Goal: Task Accomplishment & Management: Manage account settings

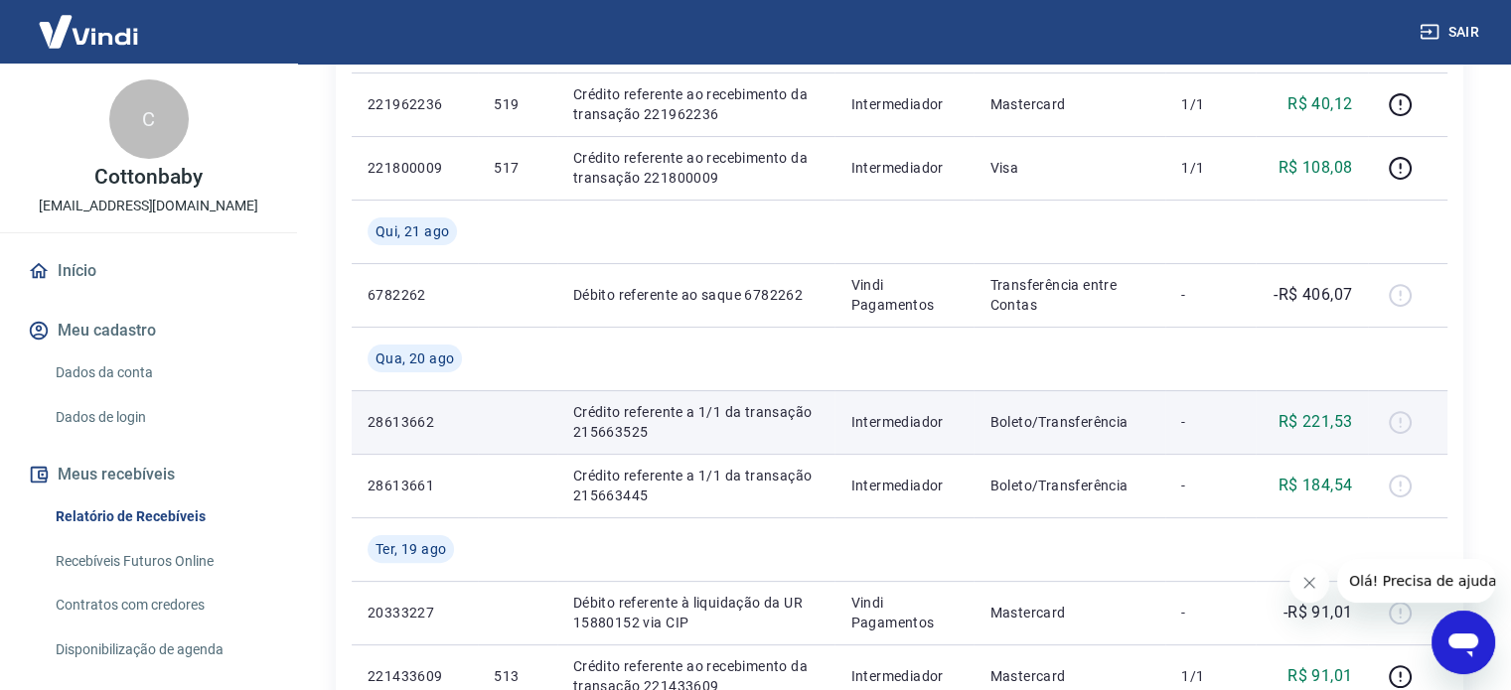
scroll to position [497, 0]
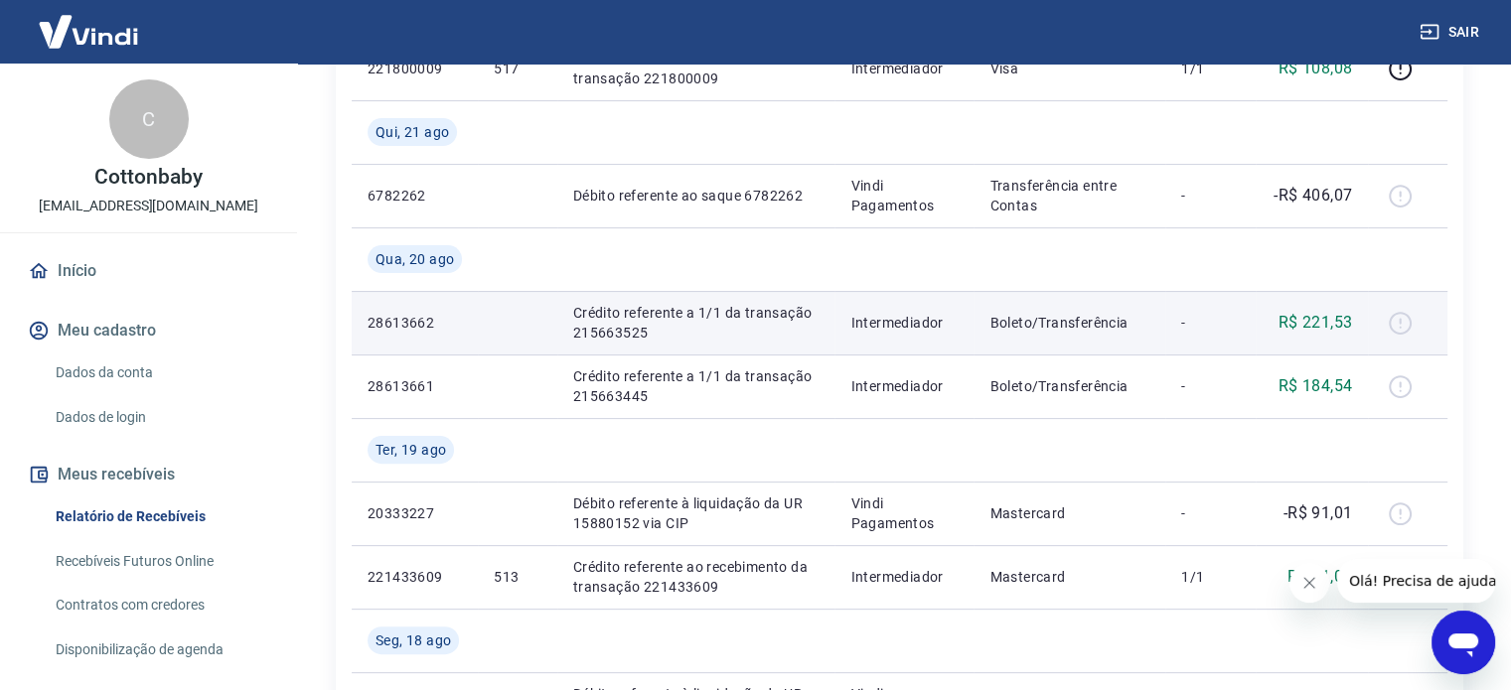
click at [1388, 342] on td at bounding box center [1407, 323] width 79 height 64
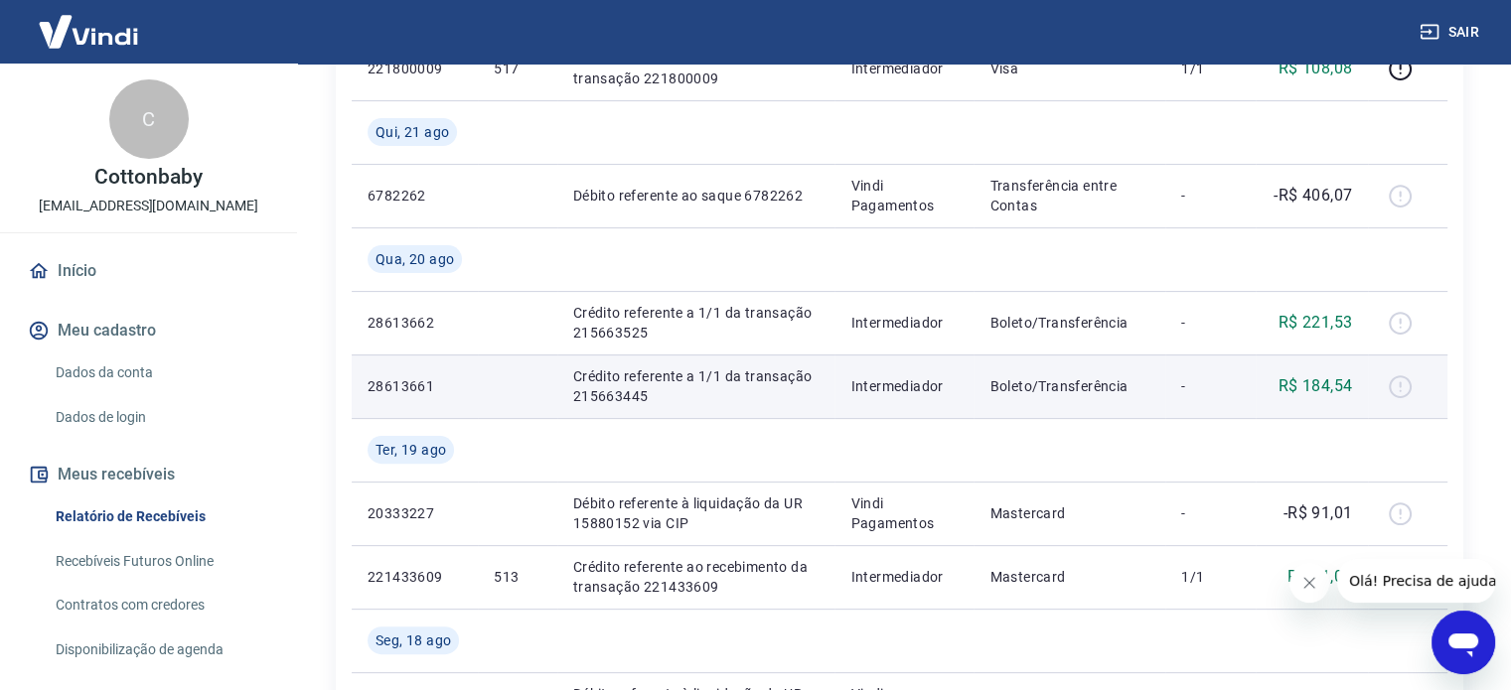
click at [1343, 390] on p "R$ 184,54" at bounding box center [1315, 386] width 74 height 24
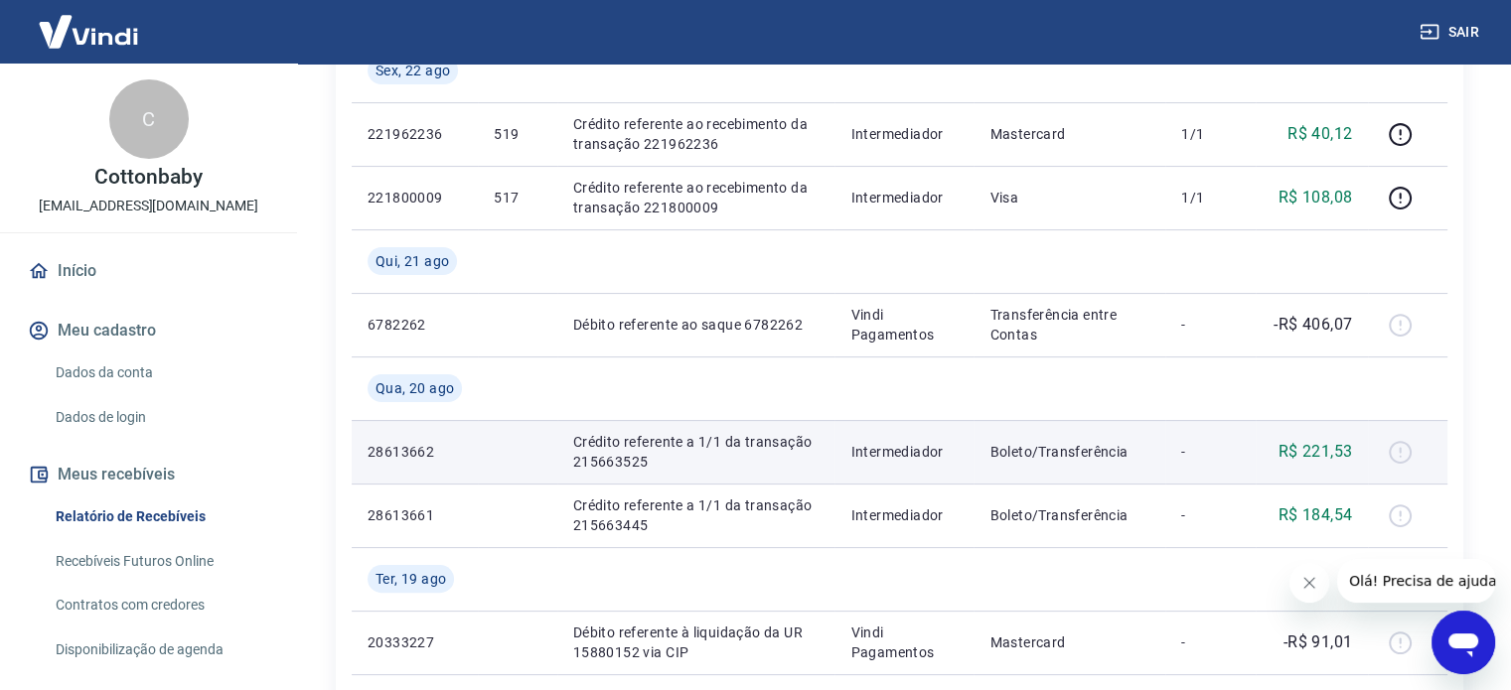
scroll to position [99, 0]
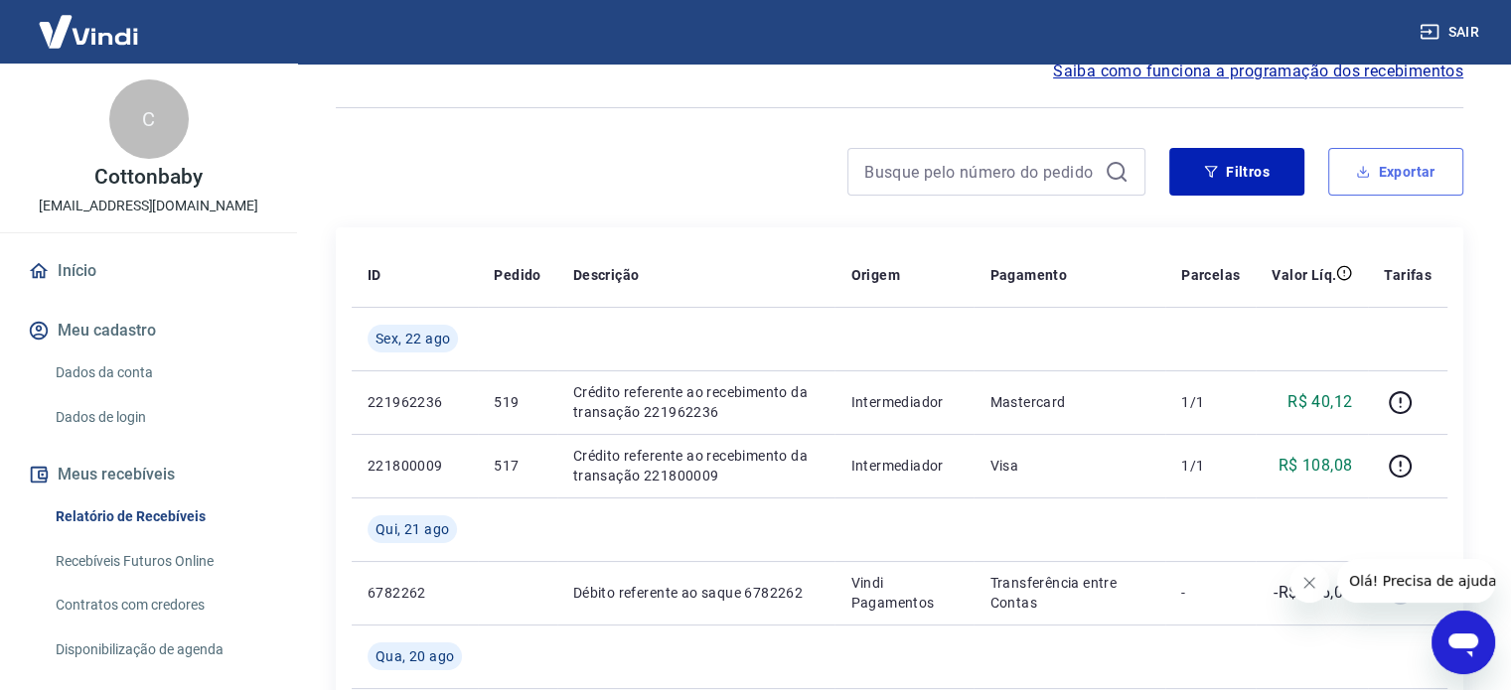
click at [1398, 164] on button "Exportar" at bounding box center [1395, 172] width 135 height 48
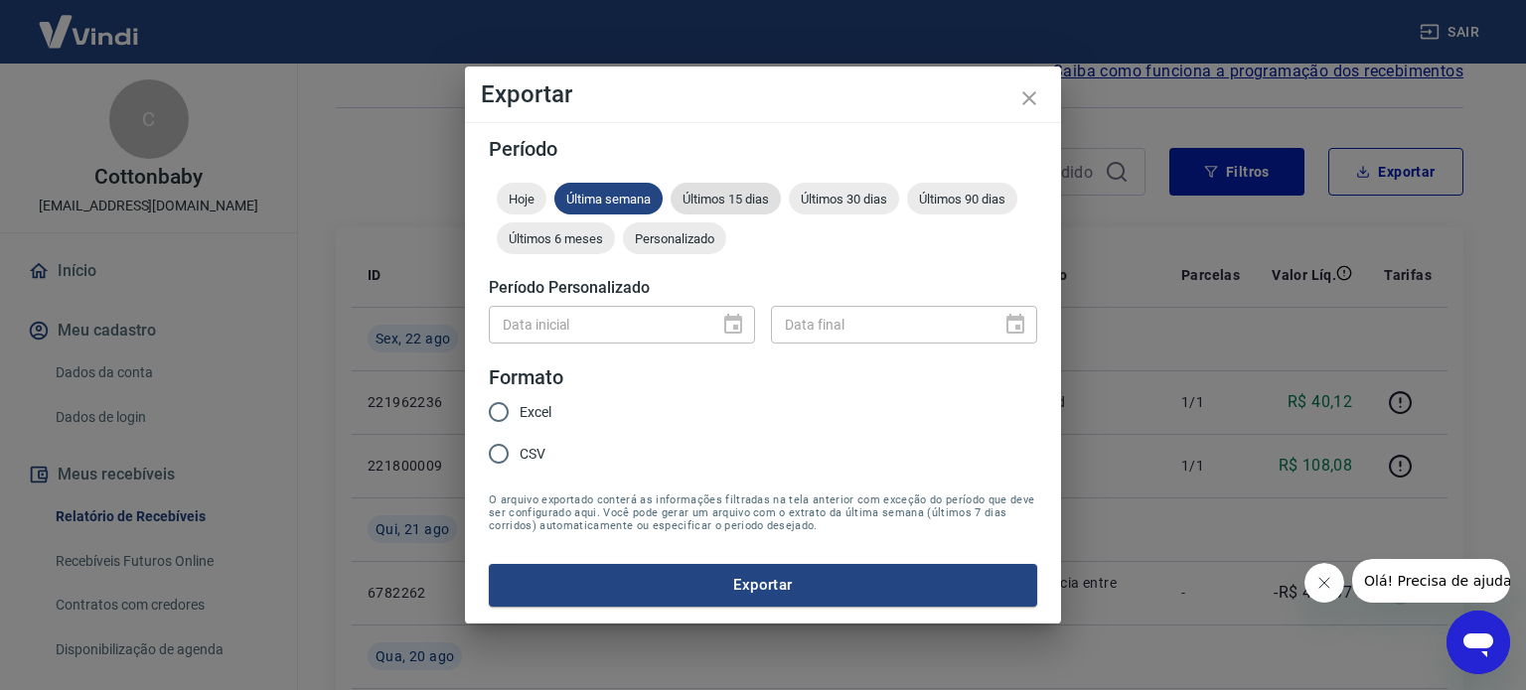
click at [695, 204] on span "Últimos 15 dias" at bounding box center [725, 199] width 110 height 15
click at [539, 404] on span "Excel" at bounding box center [535, 412] width 32 height 21
click at [519, 404] on input "Excel" at bounding box center [499, 412] width 42 height 42
radio input "true"
click at [656, 587] on button "Exportar" at bounding box center [763, 585] width 548 height 42
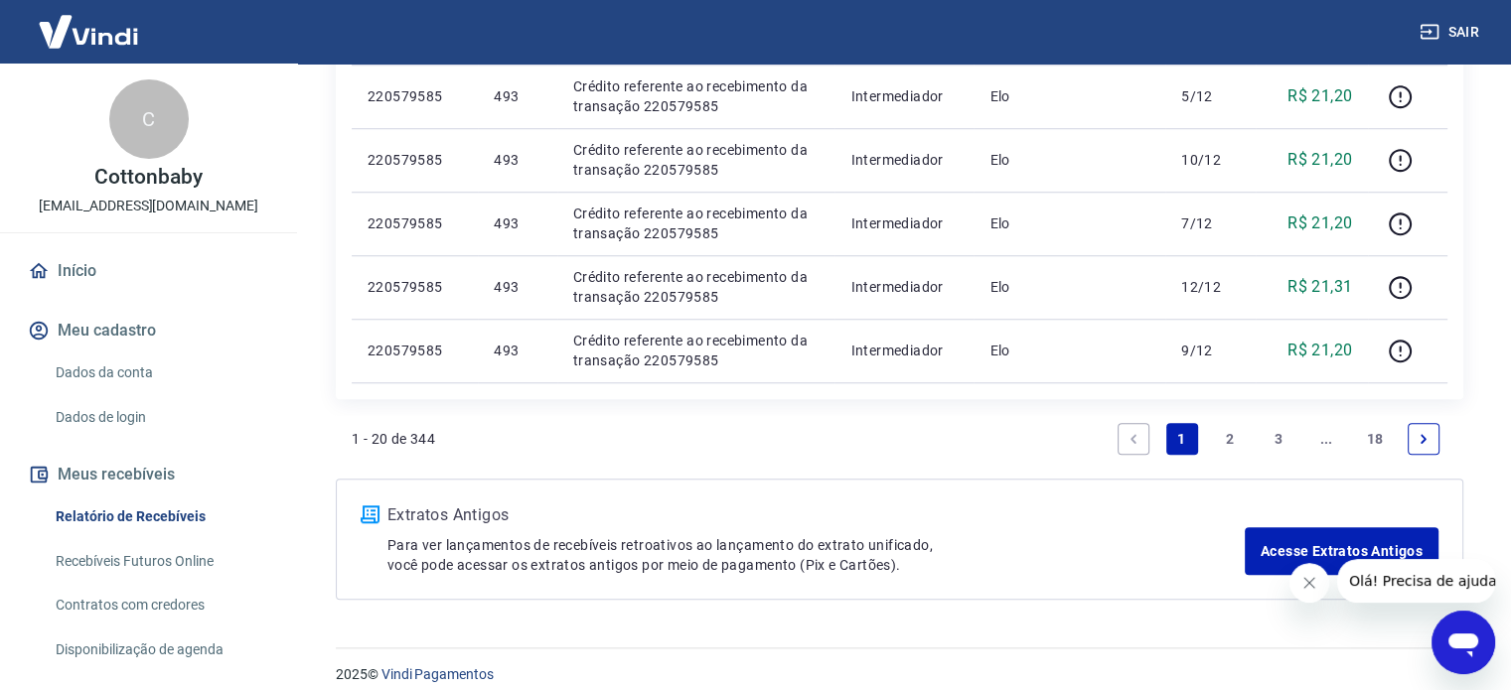
scroll to position [1689, 0]
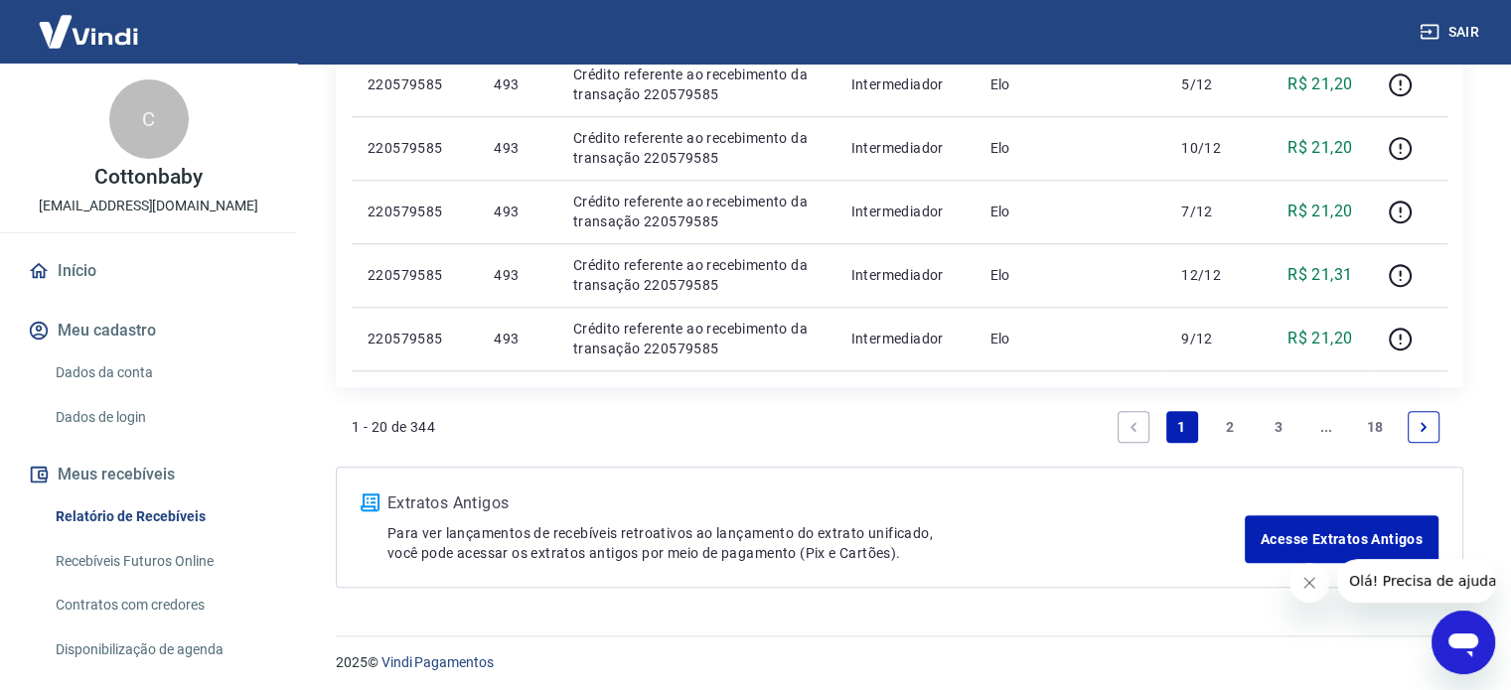
click at [1234, 421] on link "2" at bounding box center [1230, 427] width 32 height 32
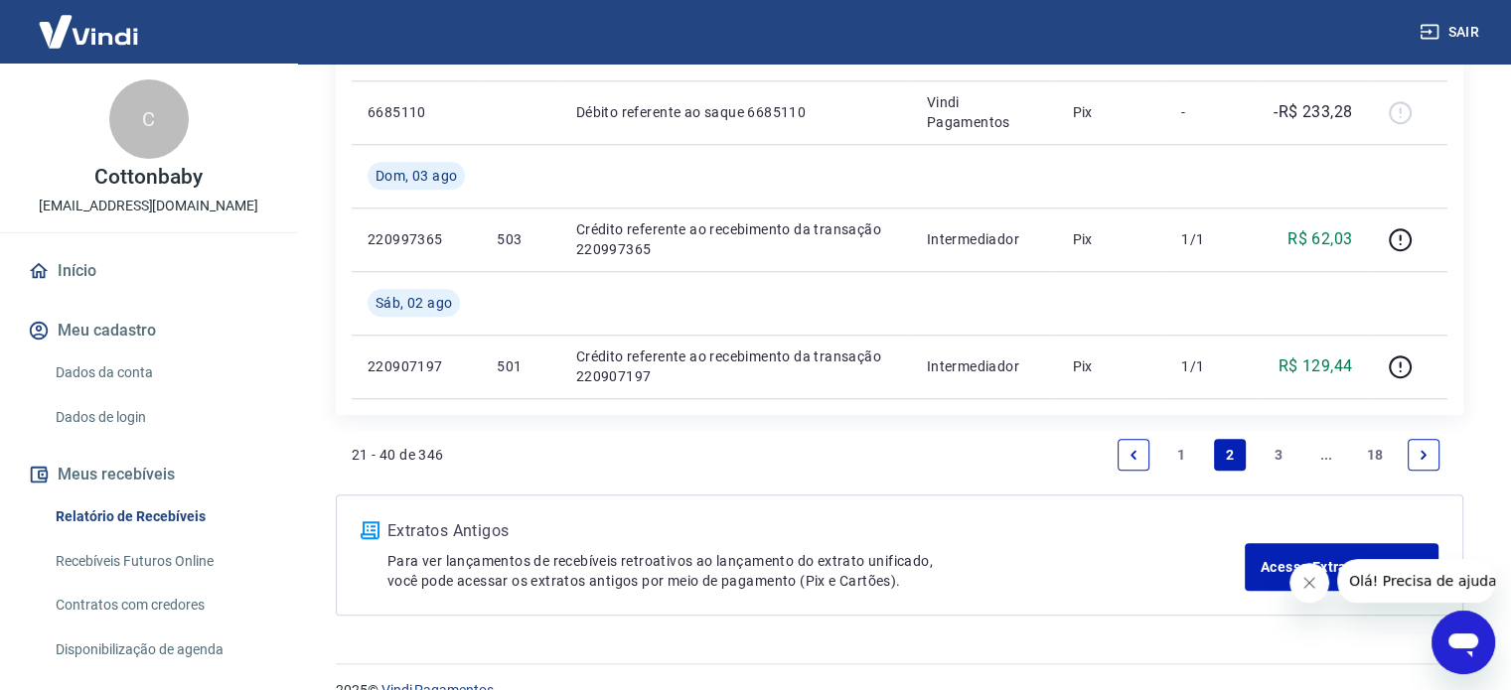
scroll to position [1821, 0]
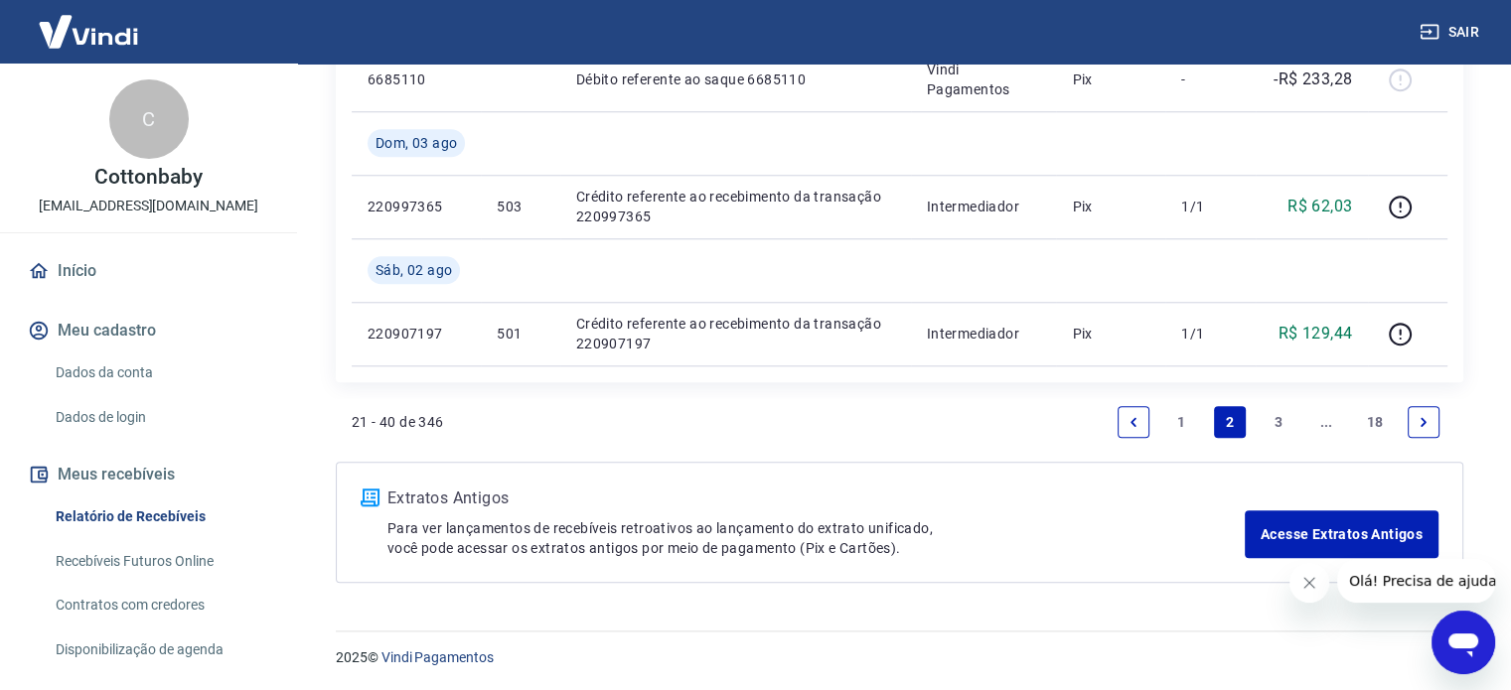
click at [1276, 420] on link "3" at bounding box center [1278, 422] width 32 height 32
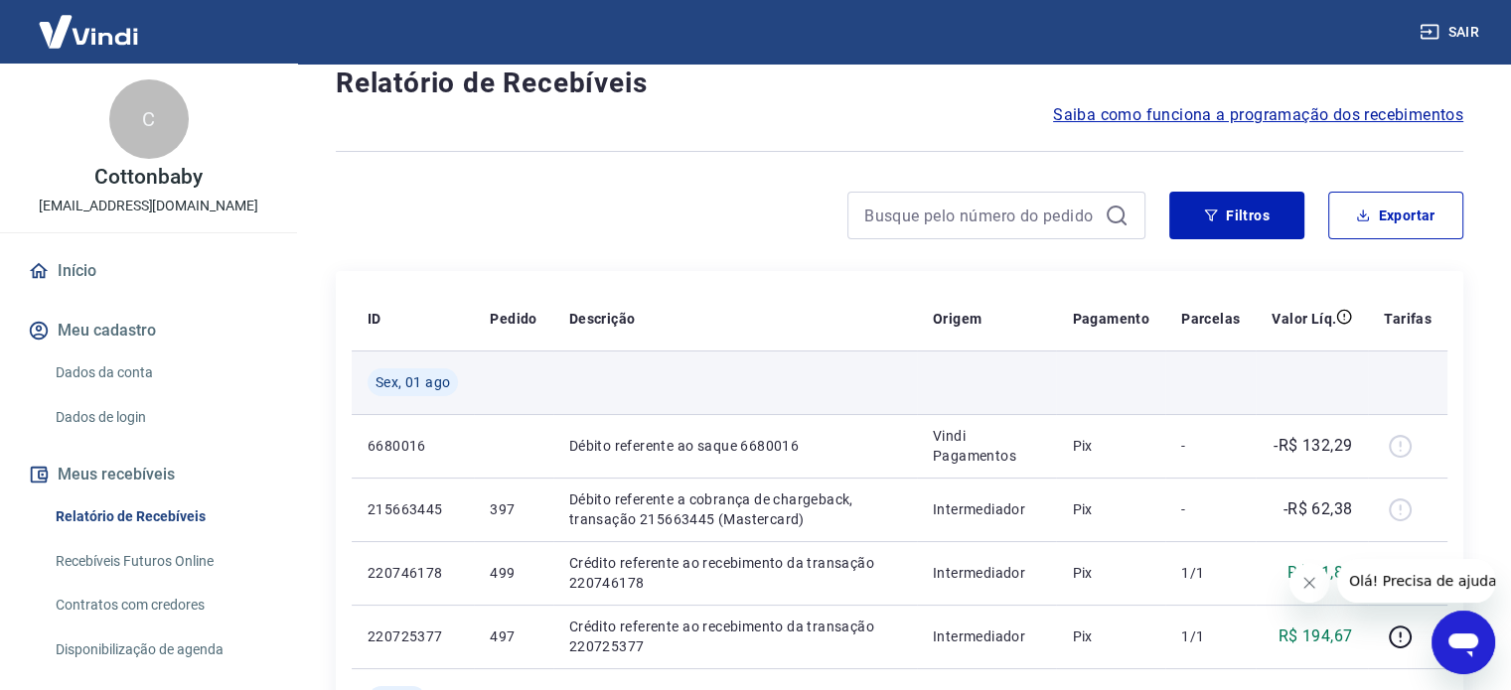
scroll to position [199, 0]
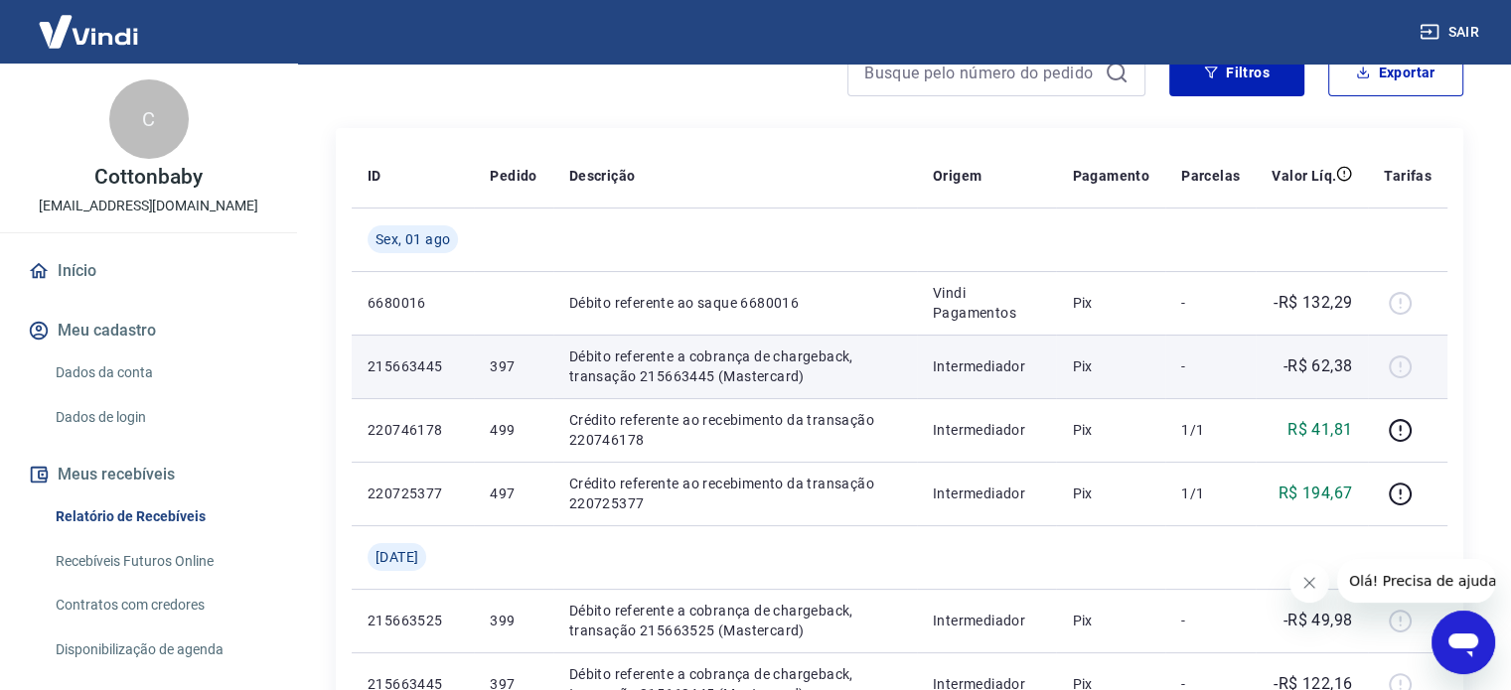
click at [1379, 363] on td at bounding box center [1407, 367] width 79 height 64
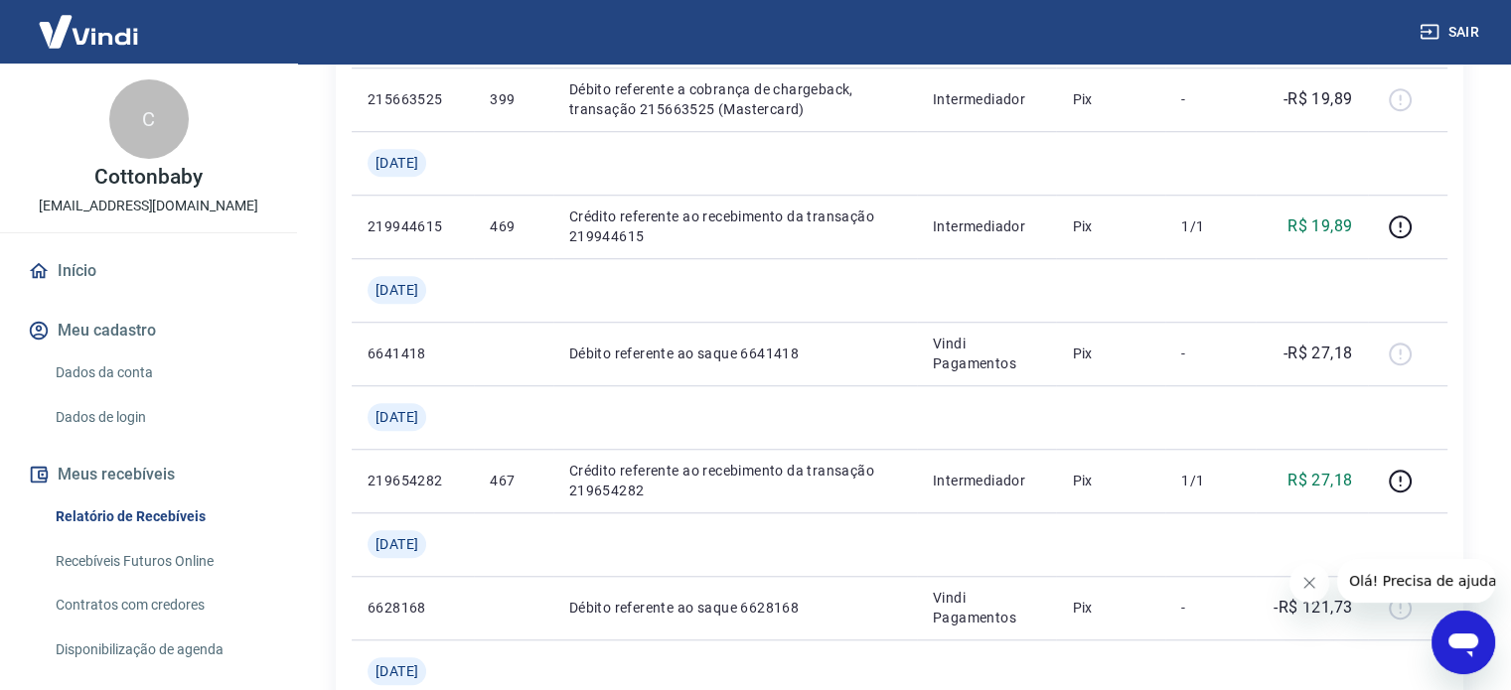
scroll to position [1887, 0]
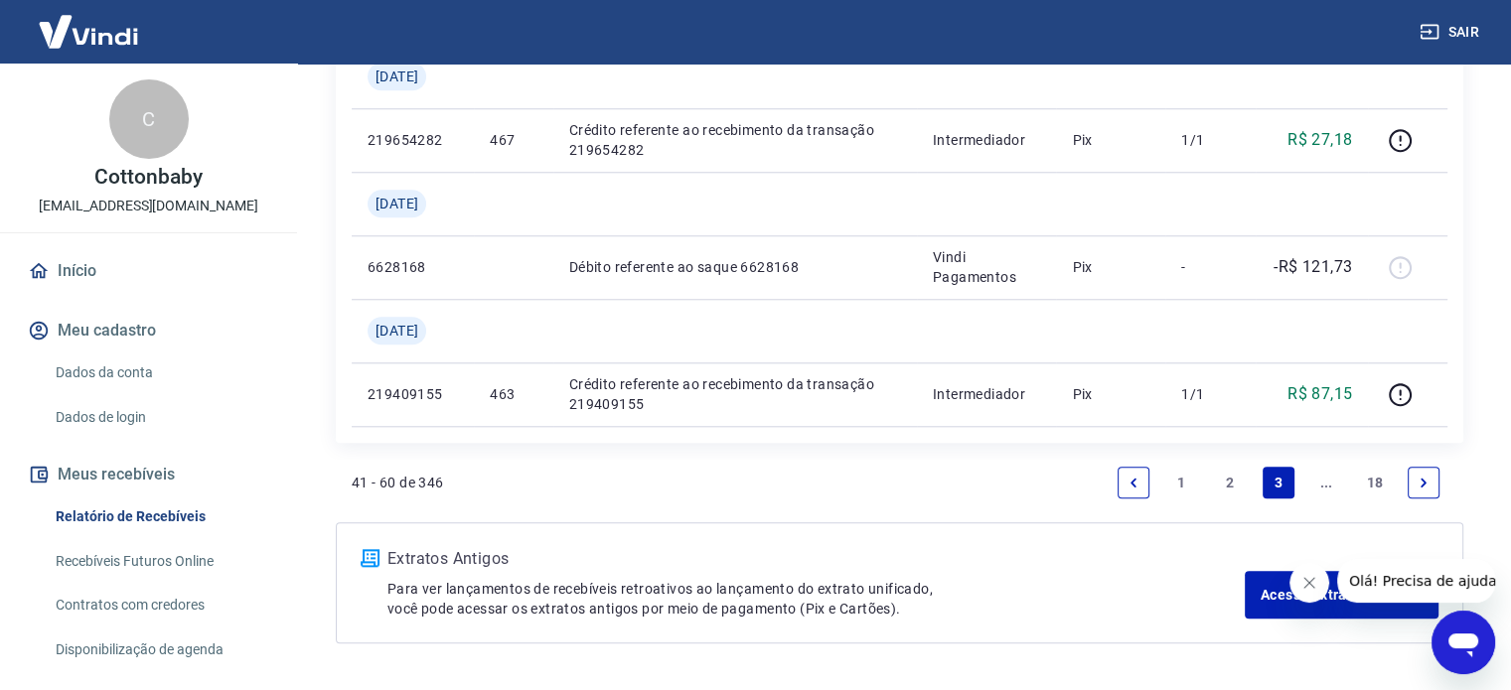
click at [1226, 484] on link "2" at bounding box center [1230, 483] width 32 height 32
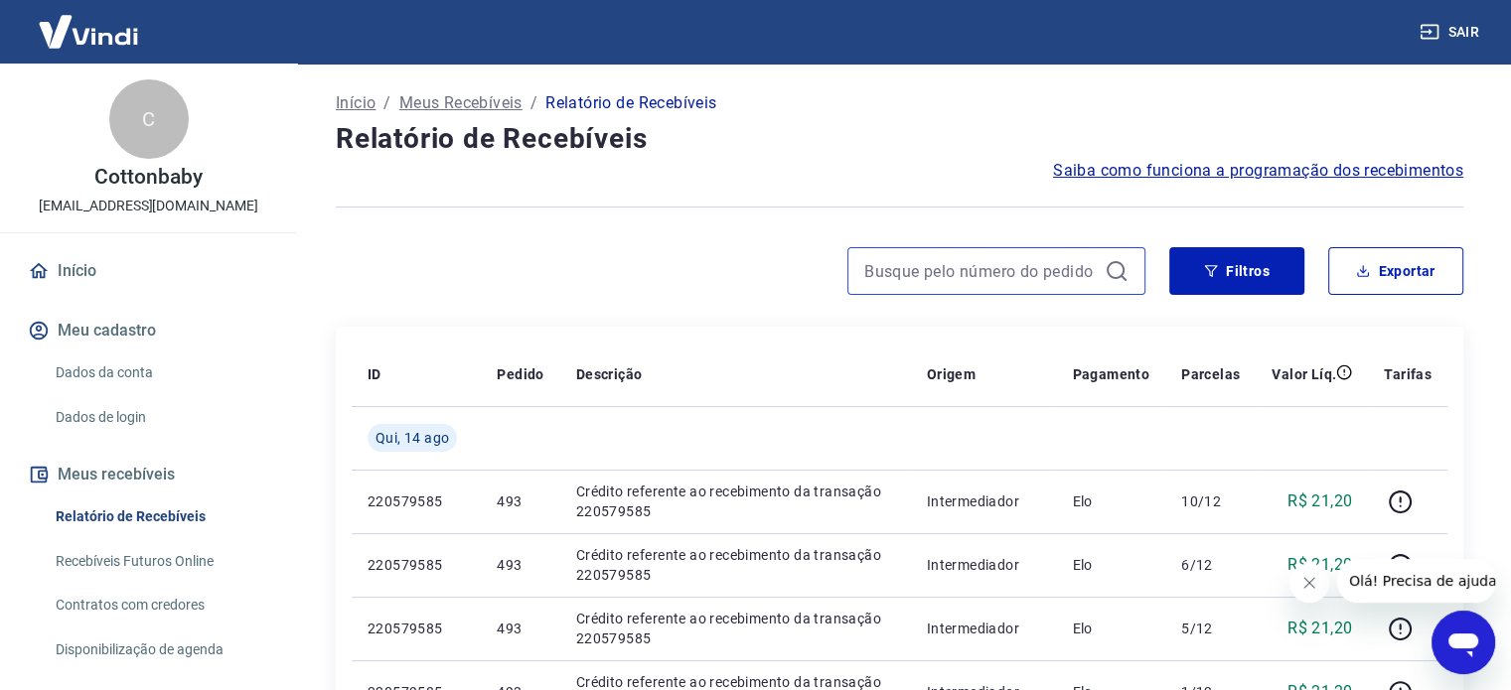
click at [1021, 270] on input at bounding box center [980, 271] width 232 height 30
click at [1021, 269] on input "519" at bounding box center [980, 271] width 232 height 30
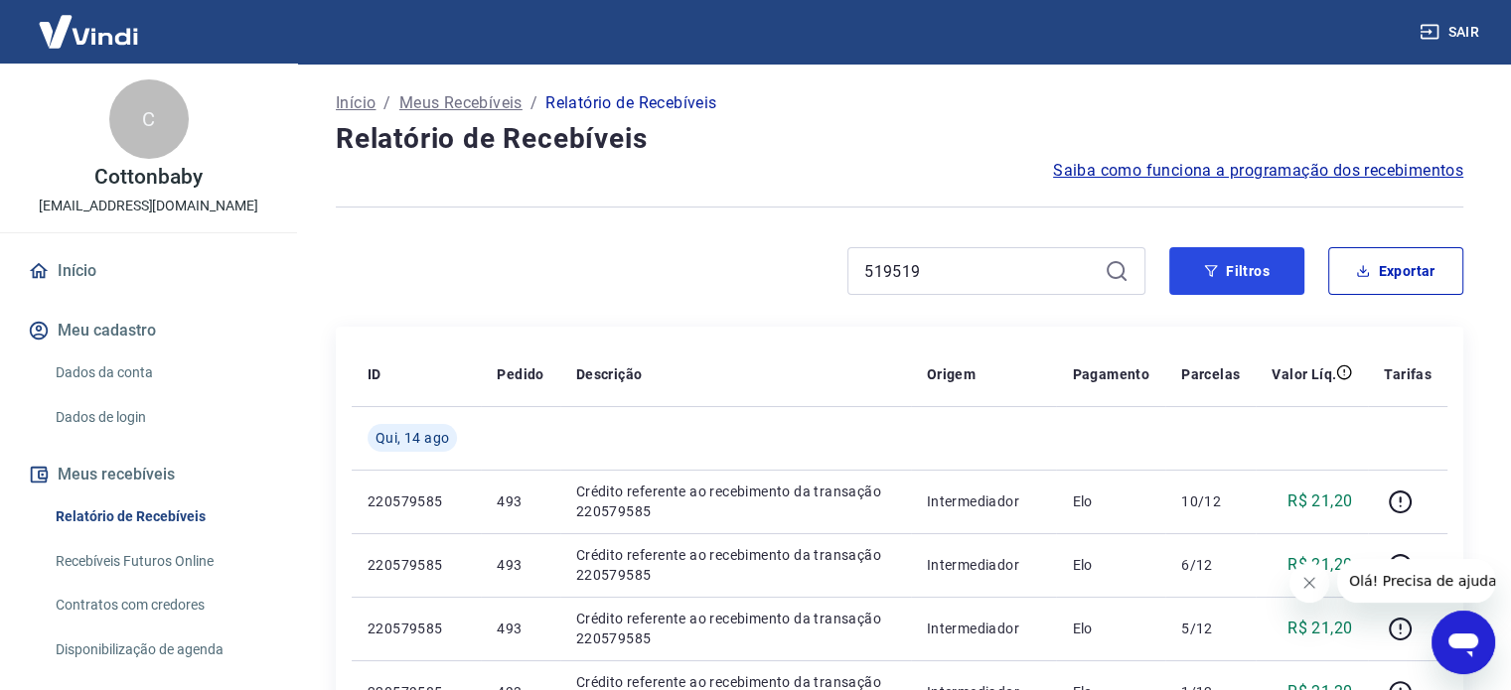
click at [1240, 282] on button "Filtros" at bounding box center [1236, 271] width 135 height 48
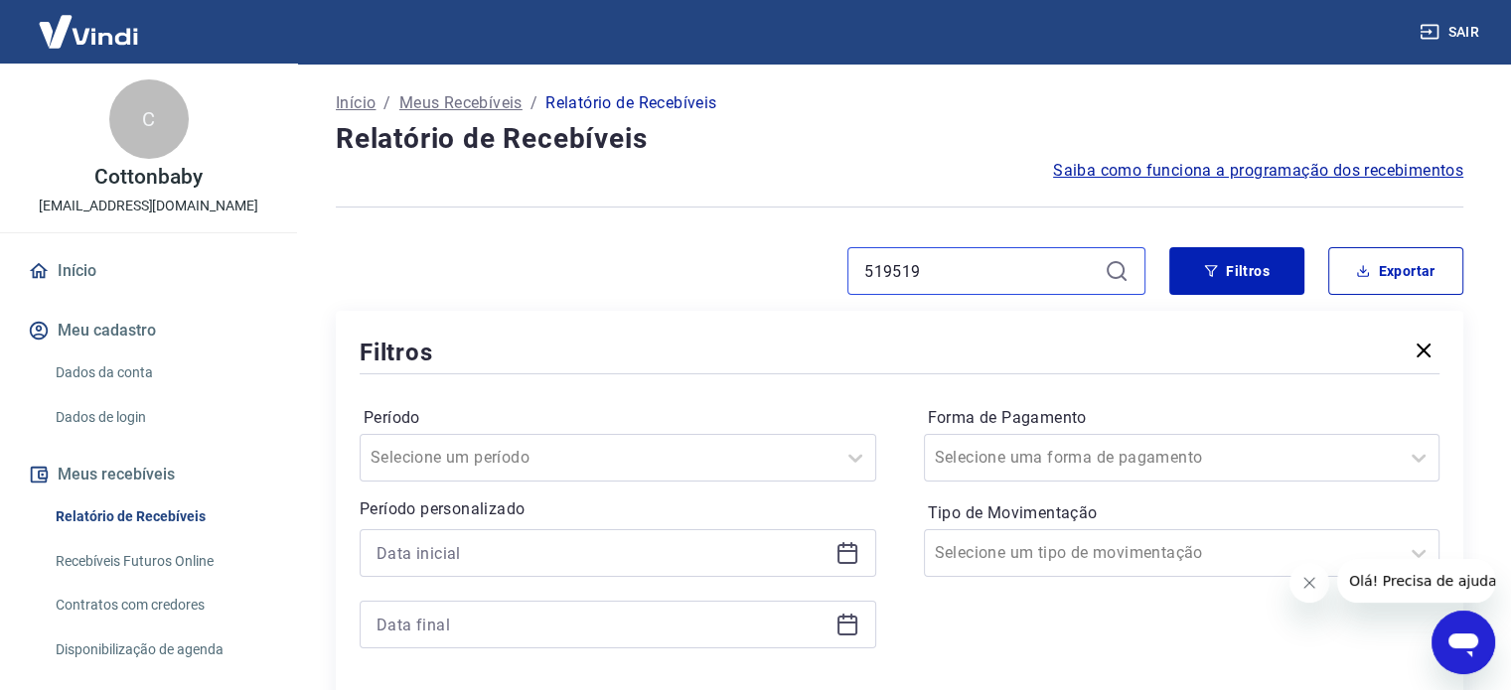
click at [1012, 273] on input "519519" at bounding box center [980, 271] width 232 height 30
type input "519"
click at [1252, 275] on button "Filtros" at bounding box center [1236, 271] width 135 height 48
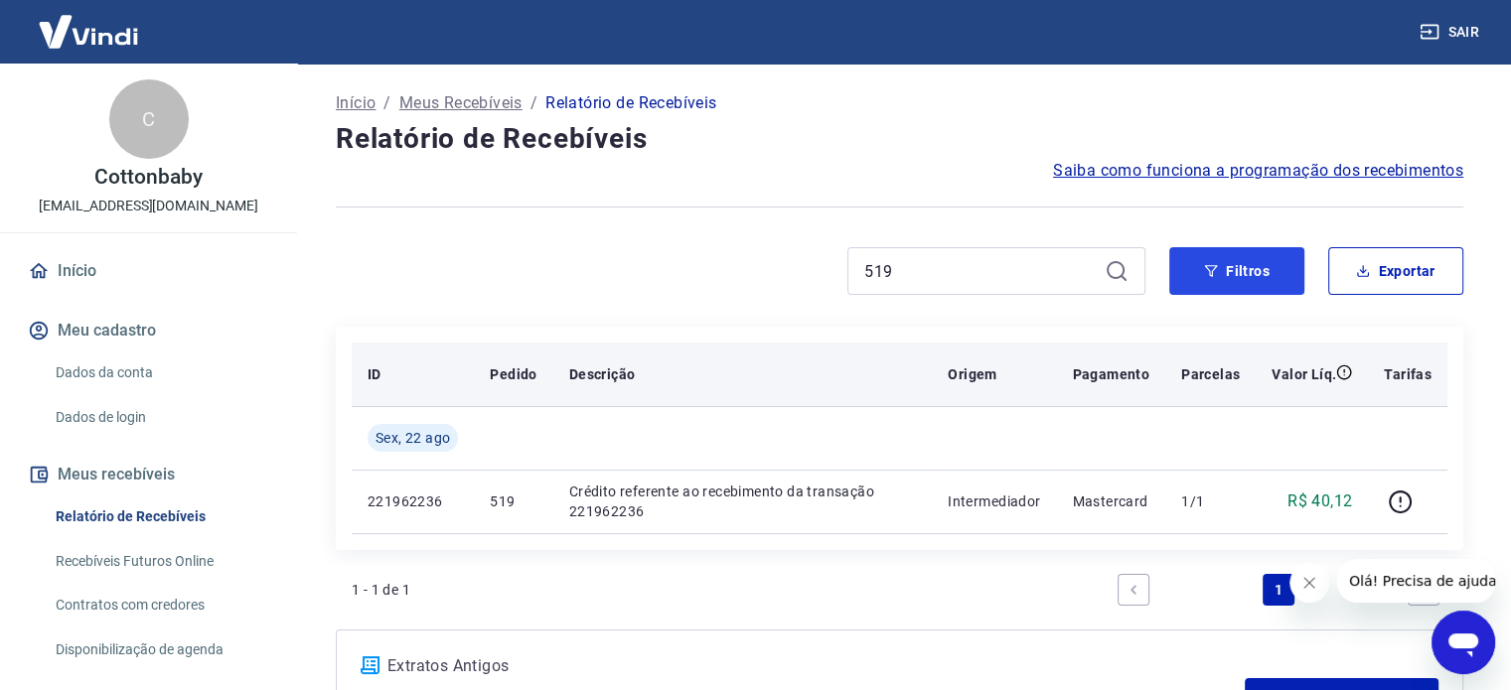
scroll to position [99, 0]
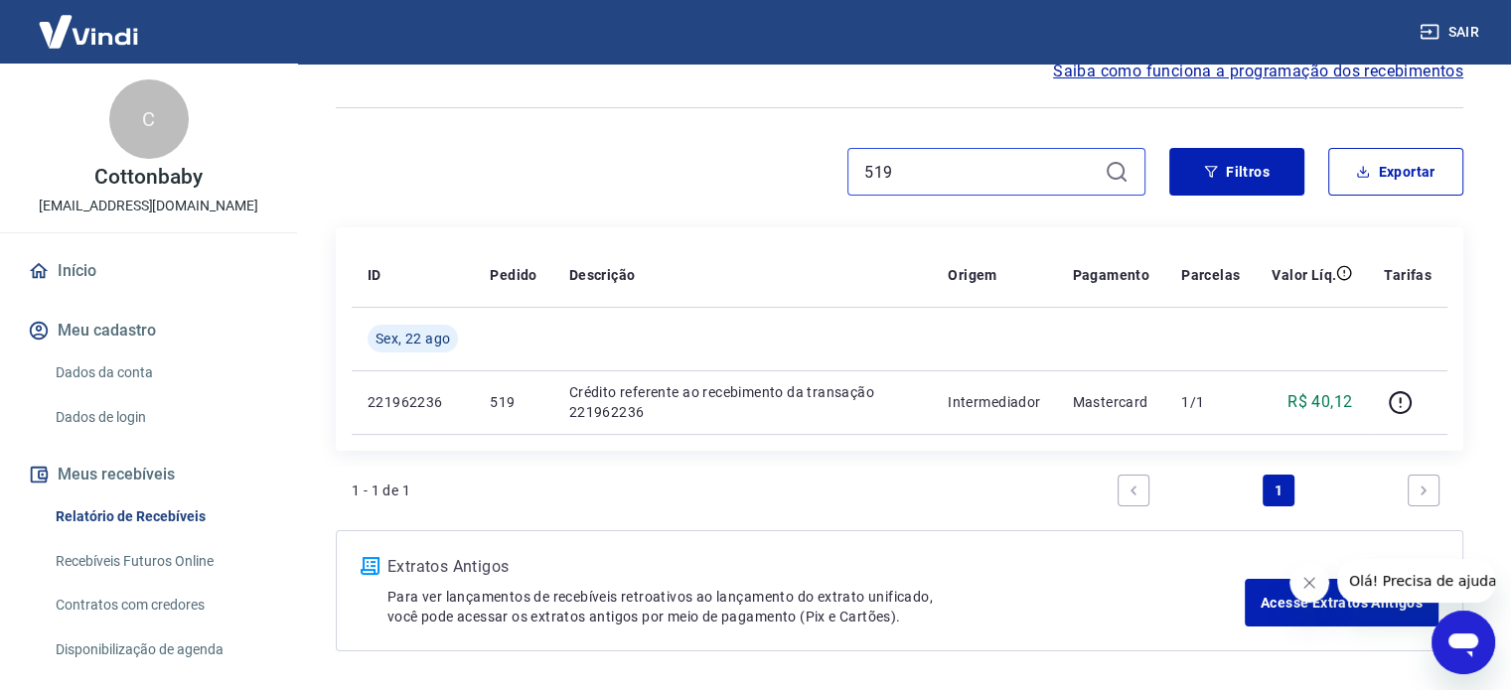
click at [1064, 175] on input "519" at bounding box center [980, 172] width 232 height 30
click at [1063, 175] on input "519" at bounding box center [980, 172] width 232 height 30
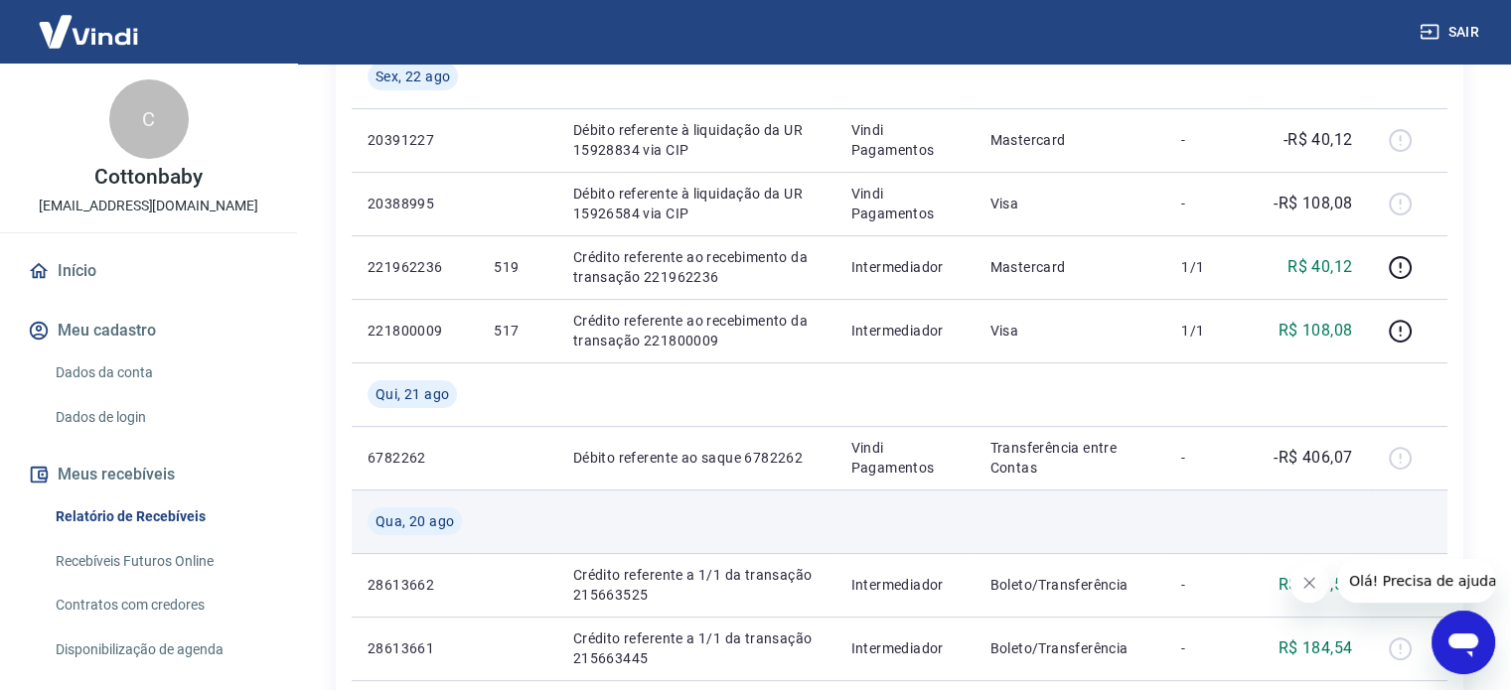
scroll to position [397, 0]
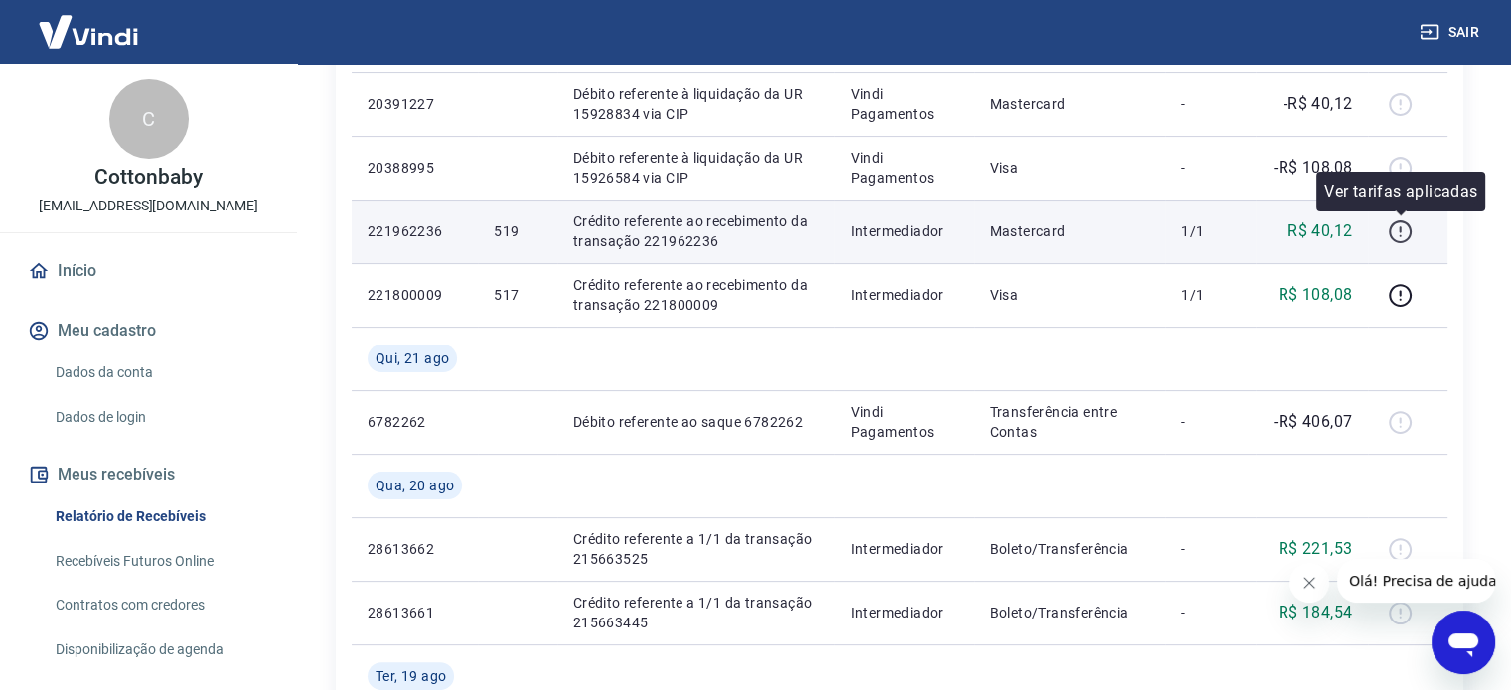
click at [1403, 225] on icon "button" at bounding box center [1400, 232] width 25 height 25
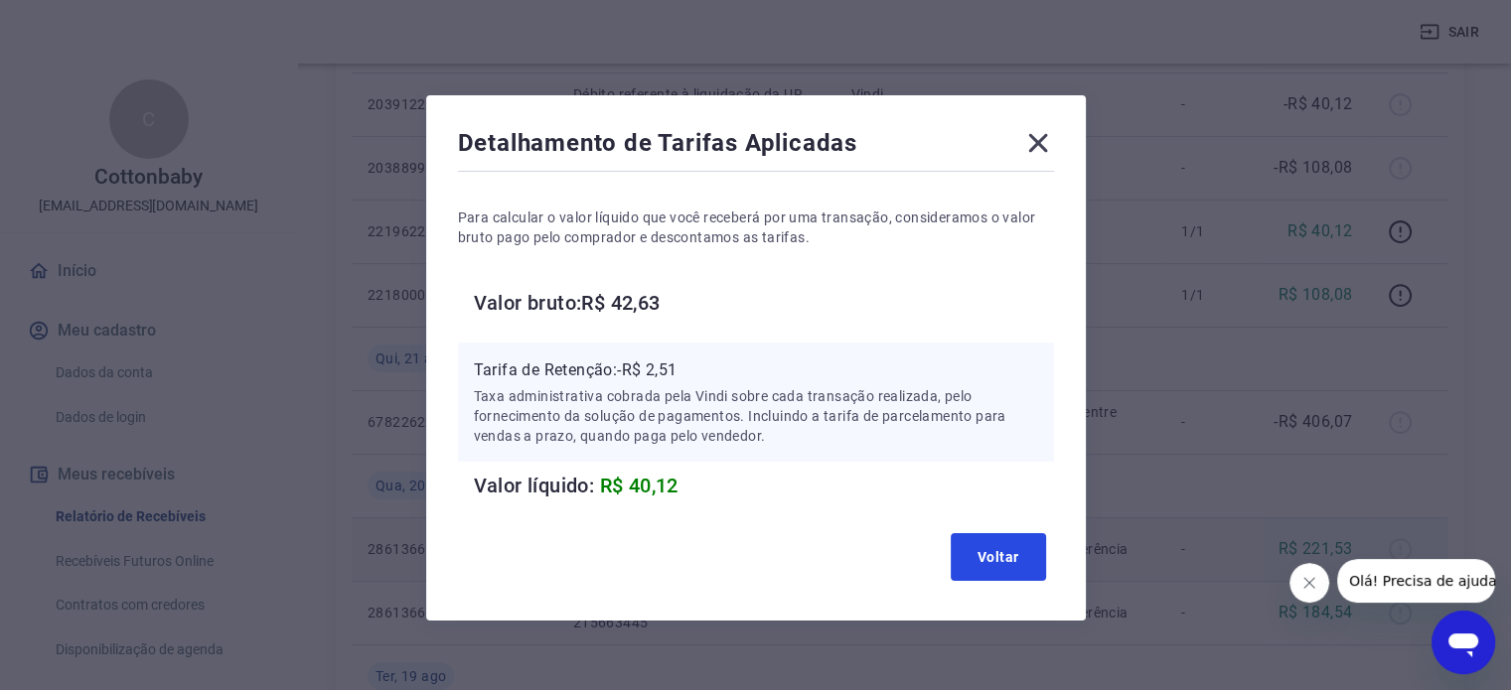
drag, startPoint x: 1001, startPoint y: 552, endPoint x: 1041, endPoint y: 547, distance: 40.0
click at [1005, 552] on button "Voltar" at bounding box center [998, 557] width 95 height 48
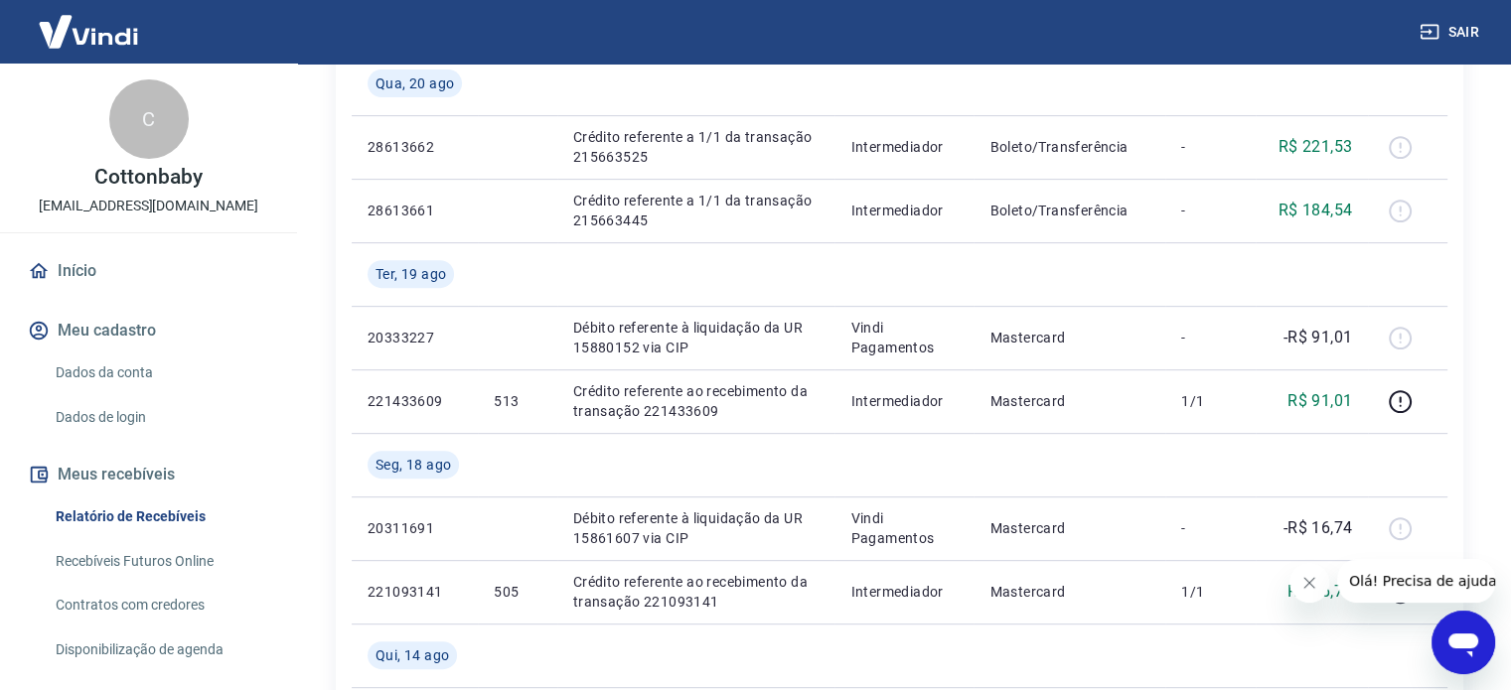
scroll to position [303, 0]
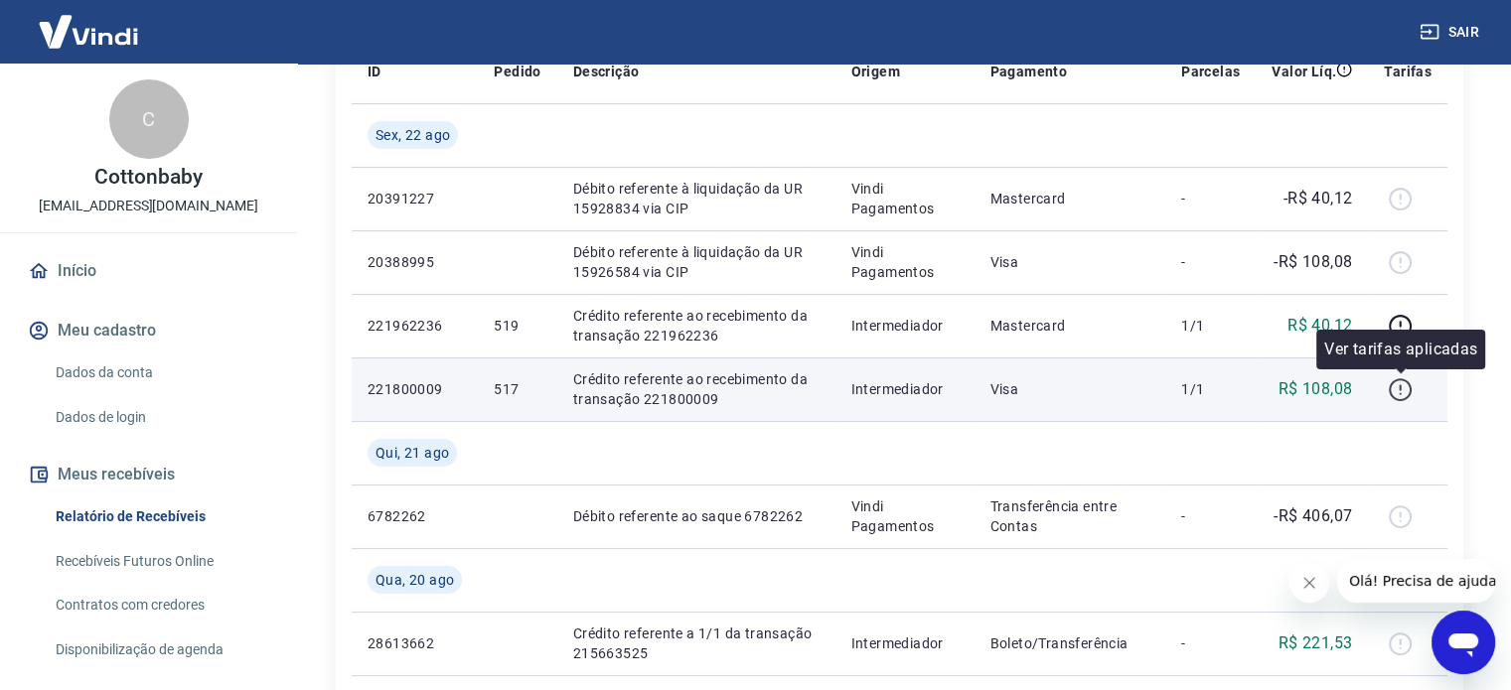
click at [1406, 388] on icon "button" at bounding box center [1400, 389] width 25 height 25
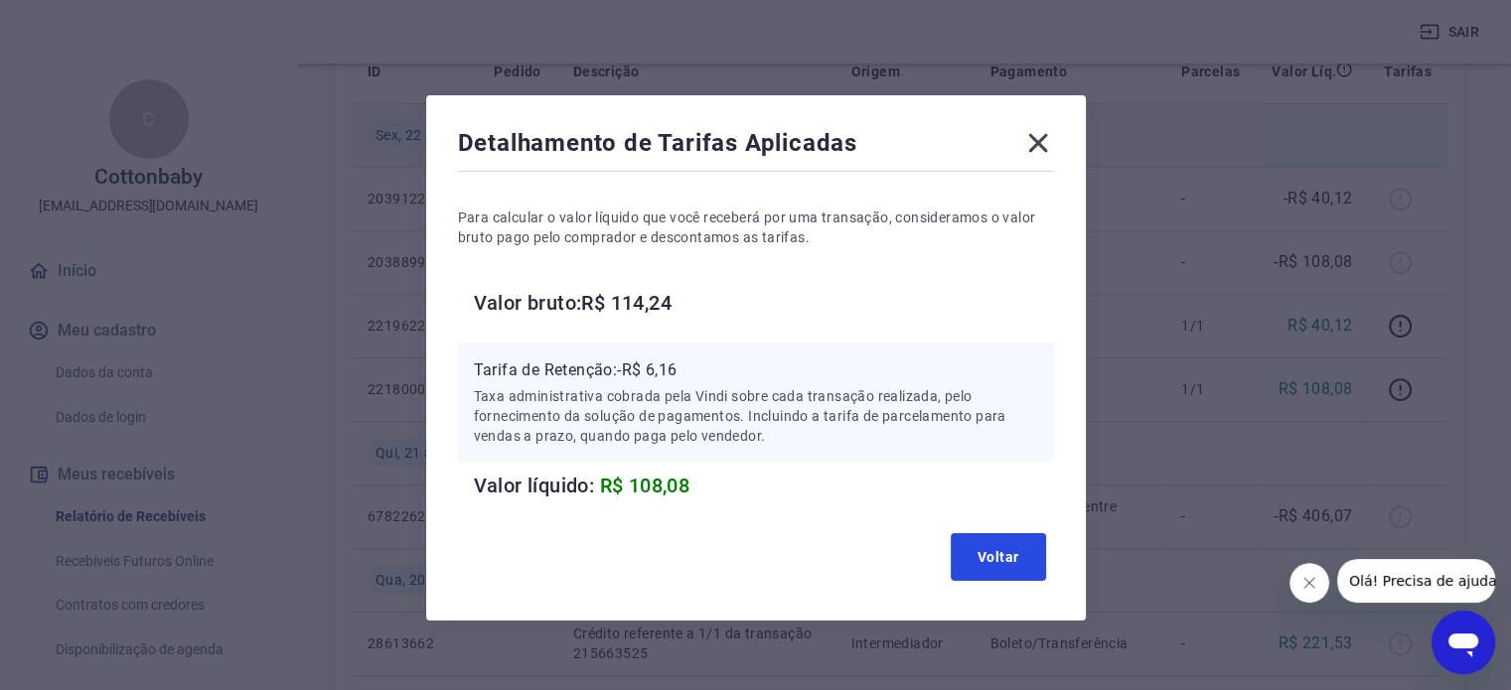
drag, startPoint x: 1014, startPoint y: 538, endPoint x: 1081, endPoint y: 140, distance: 403.8
click at [1013, 537] on button "Voltar" at bounding box center [998, 557] width 95 height 48
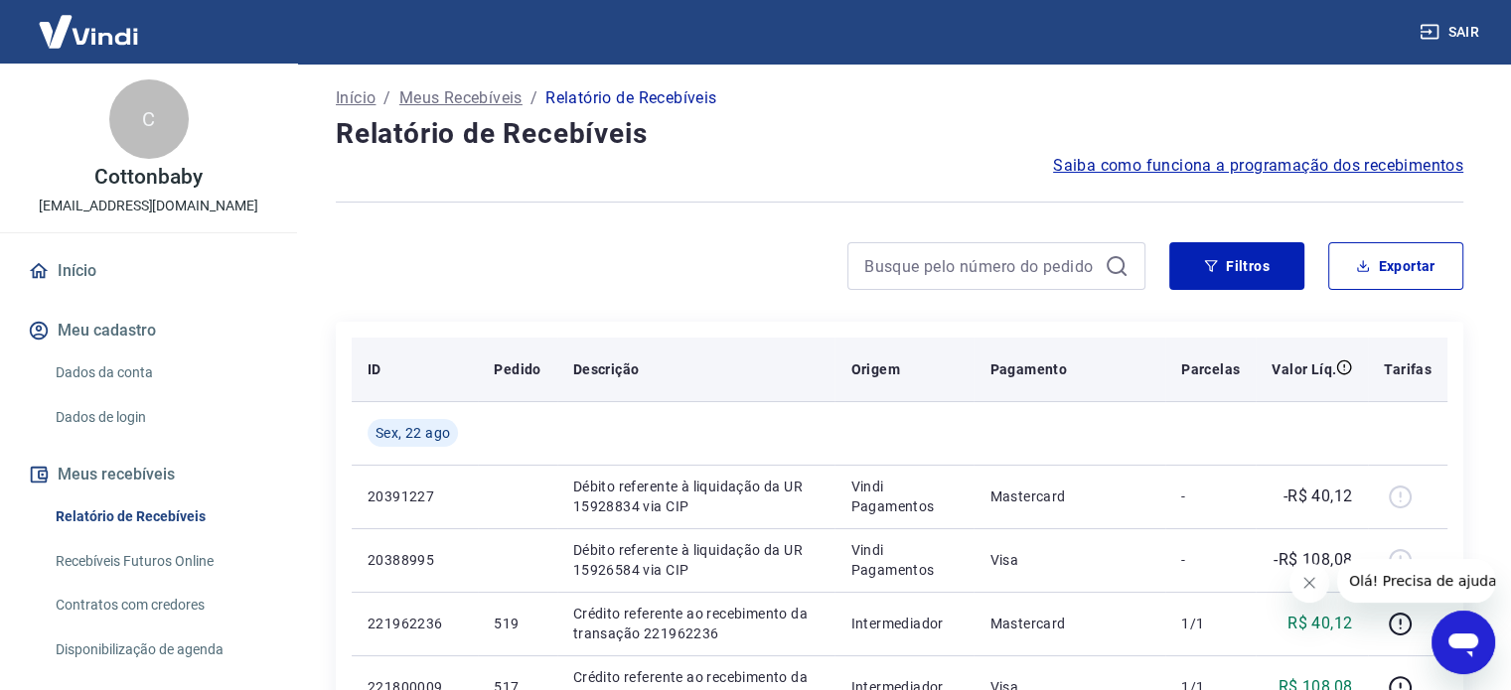
scroll to position [0, 0]
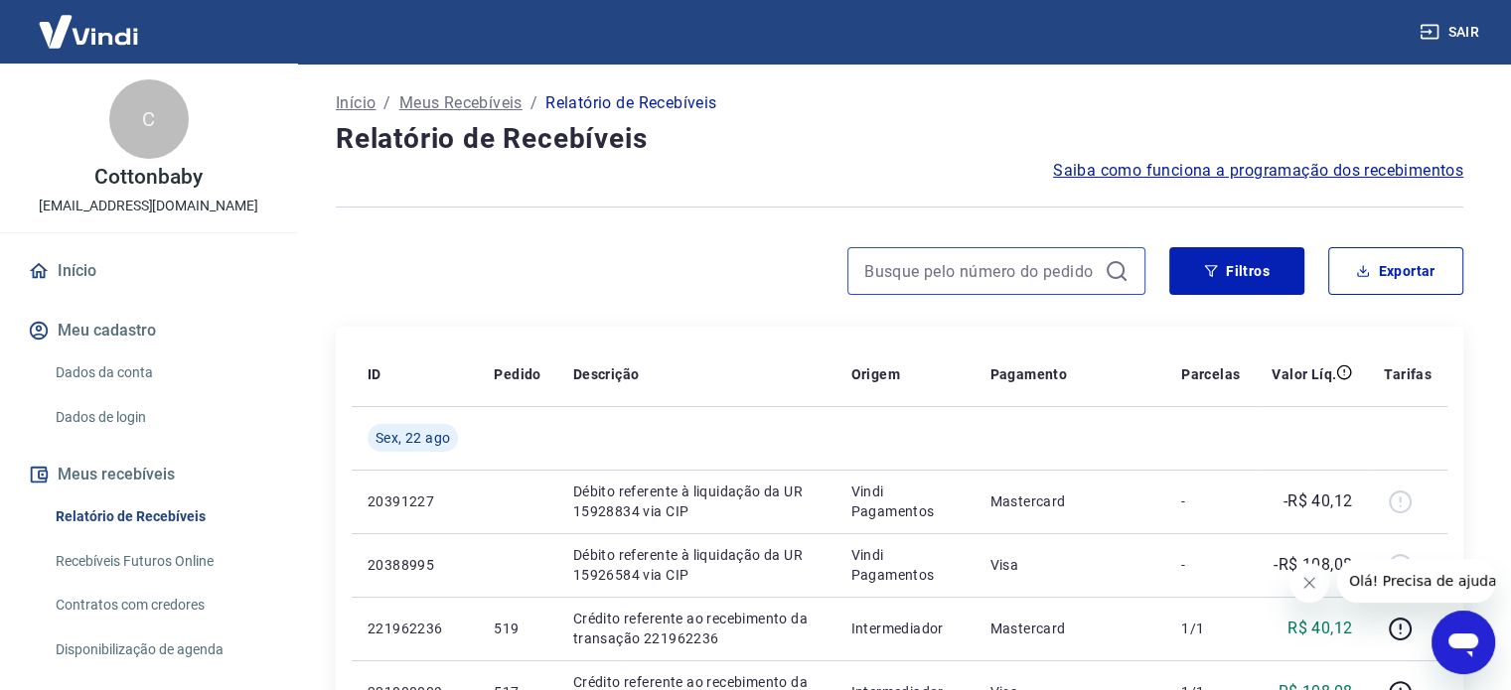
click at [1054, 270] on input at bounding box center [980, 271] width 232 height 30
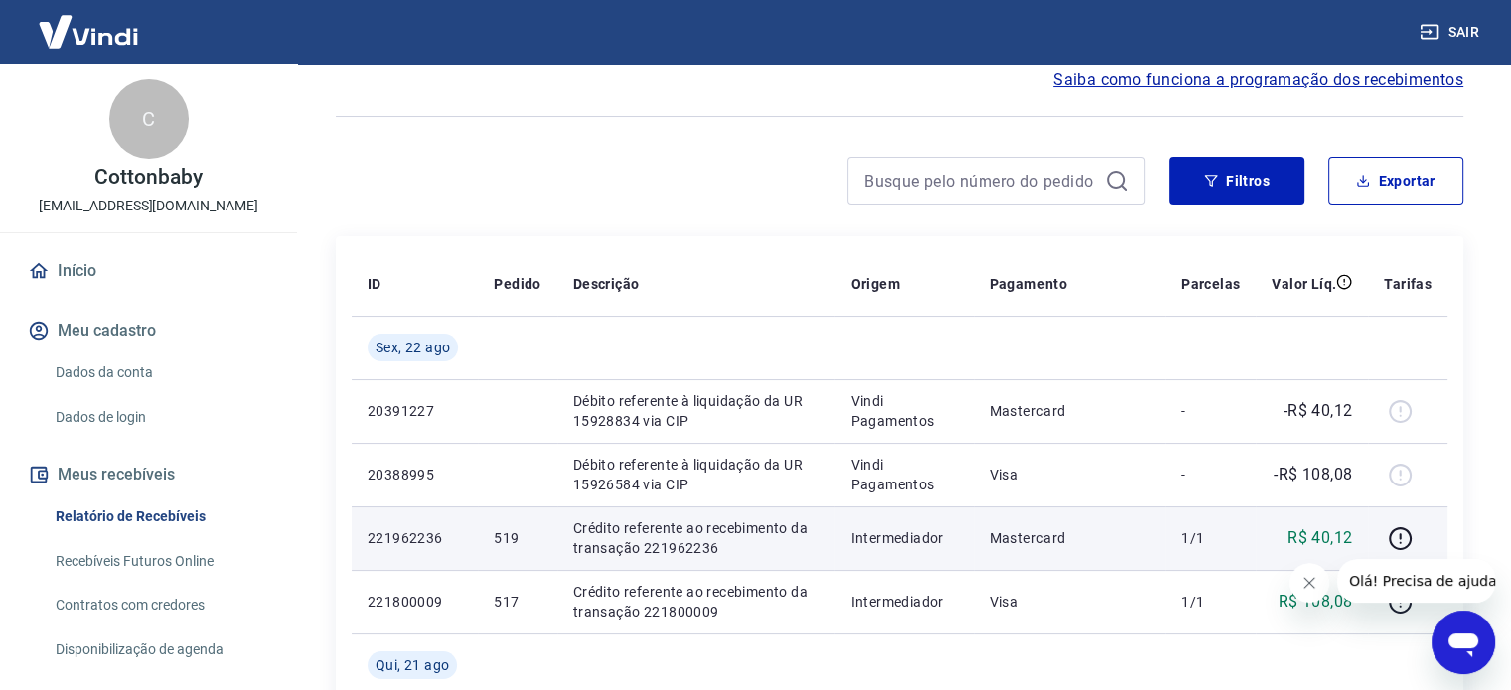
scroll to position [199, 0]
